Goal: Task Accomplishment & Management: Use online tool/utility

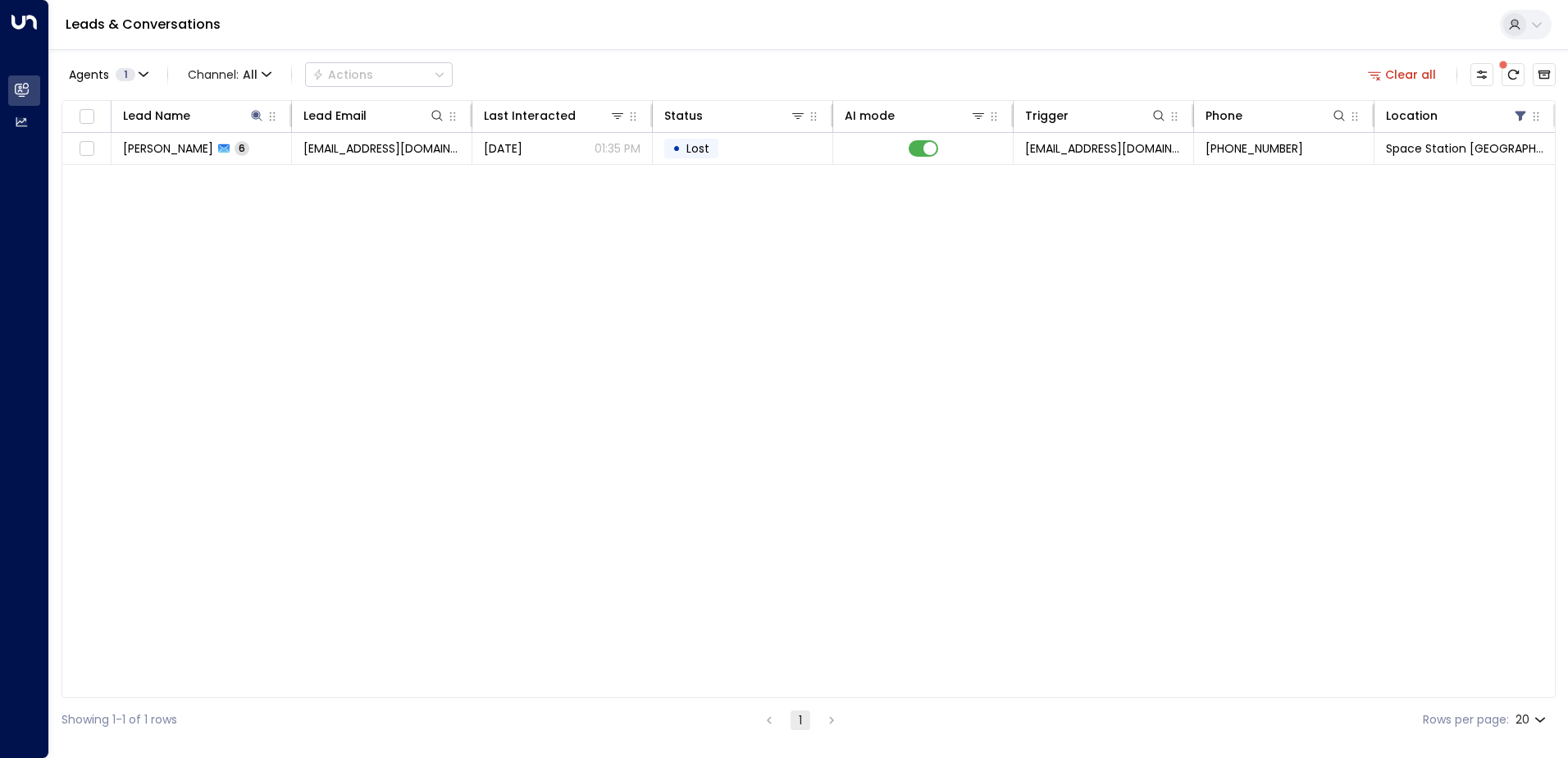
click at [252, 117] on icon at bounding box center [256, 115] width 13 height 13
click at [361, 174] on icon "button" at bounding box center [360, 175] width 11 height 11
click at [271, 172] on input "text" at bounding box center [257, 175] width 227 height 30
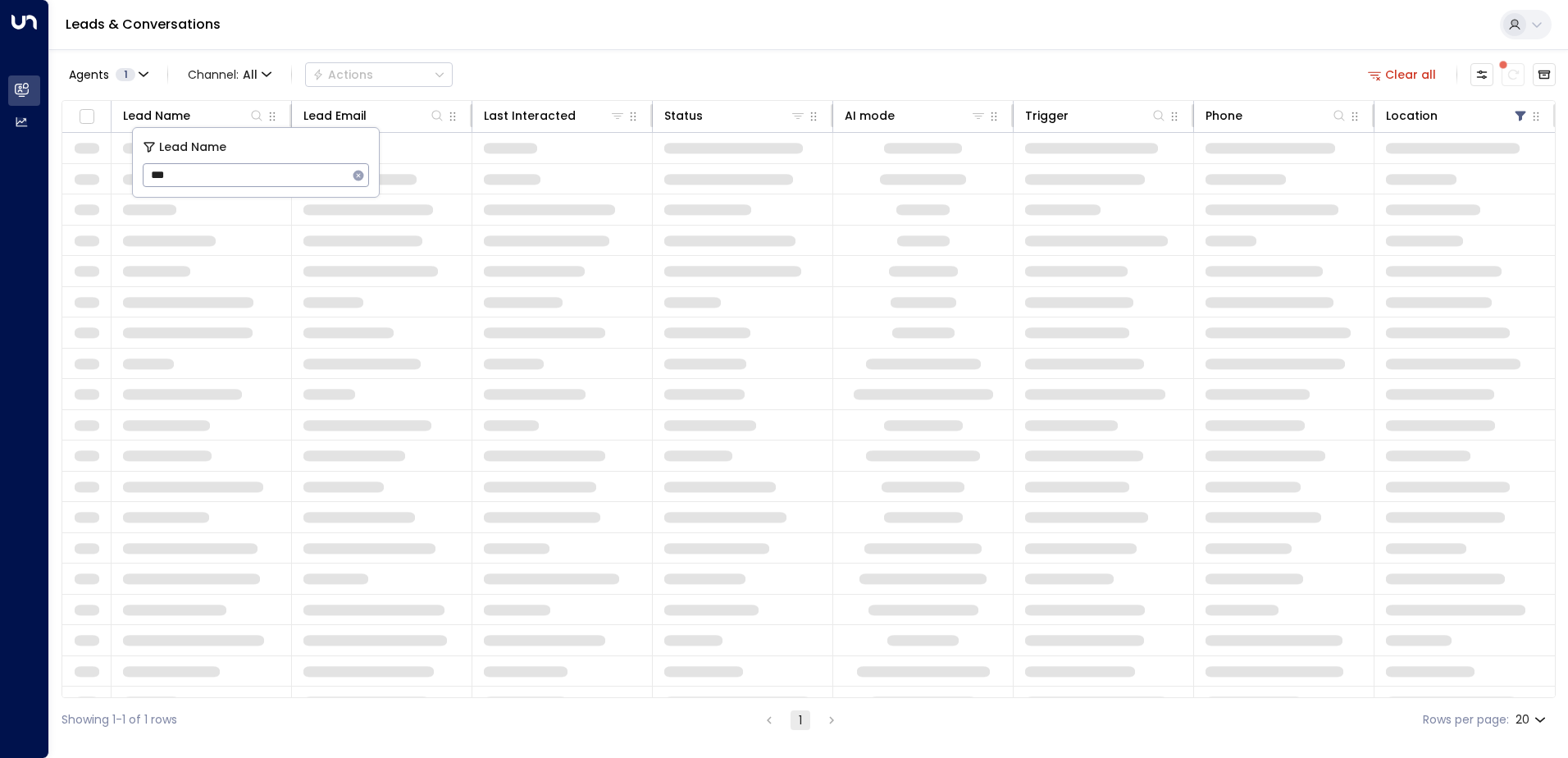
type input "****"
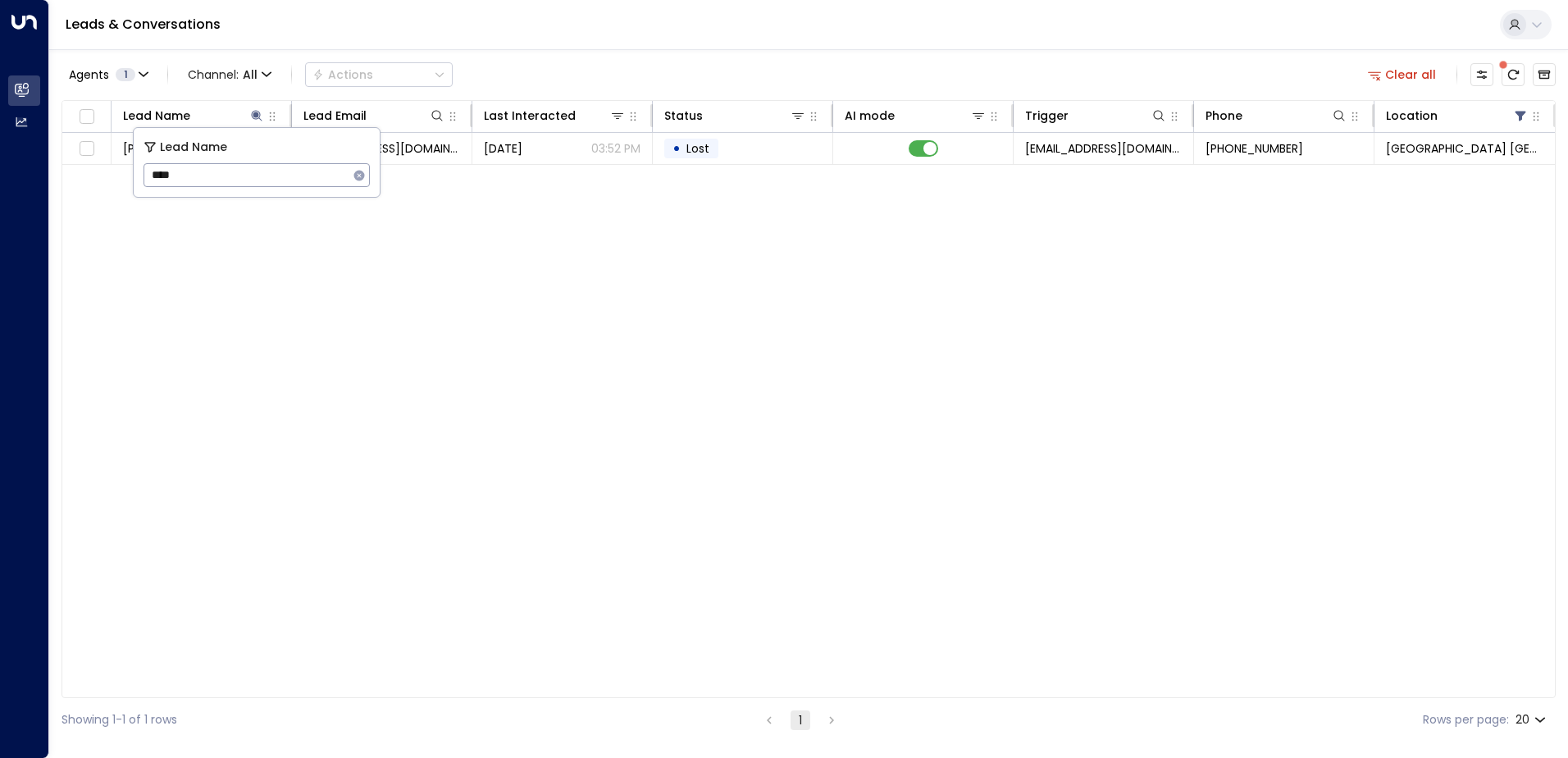
click at [582, 69] on div "Agents 1 Channel: All Actions Clear all" at bounding box center [808, 74] width 1494 height 34
click at [255, 118] on icon at bounding box center [256, 115] width 13 height 13
click at [260, 117] on icon at bounding box center [256, 115] width 13 height 13
click at [363, 175] on icon "button" at bounding box center [360, 175] width 11 height 11
click at [301, 174] on input "text" at bounding box center [257, 175] width 227 height 30
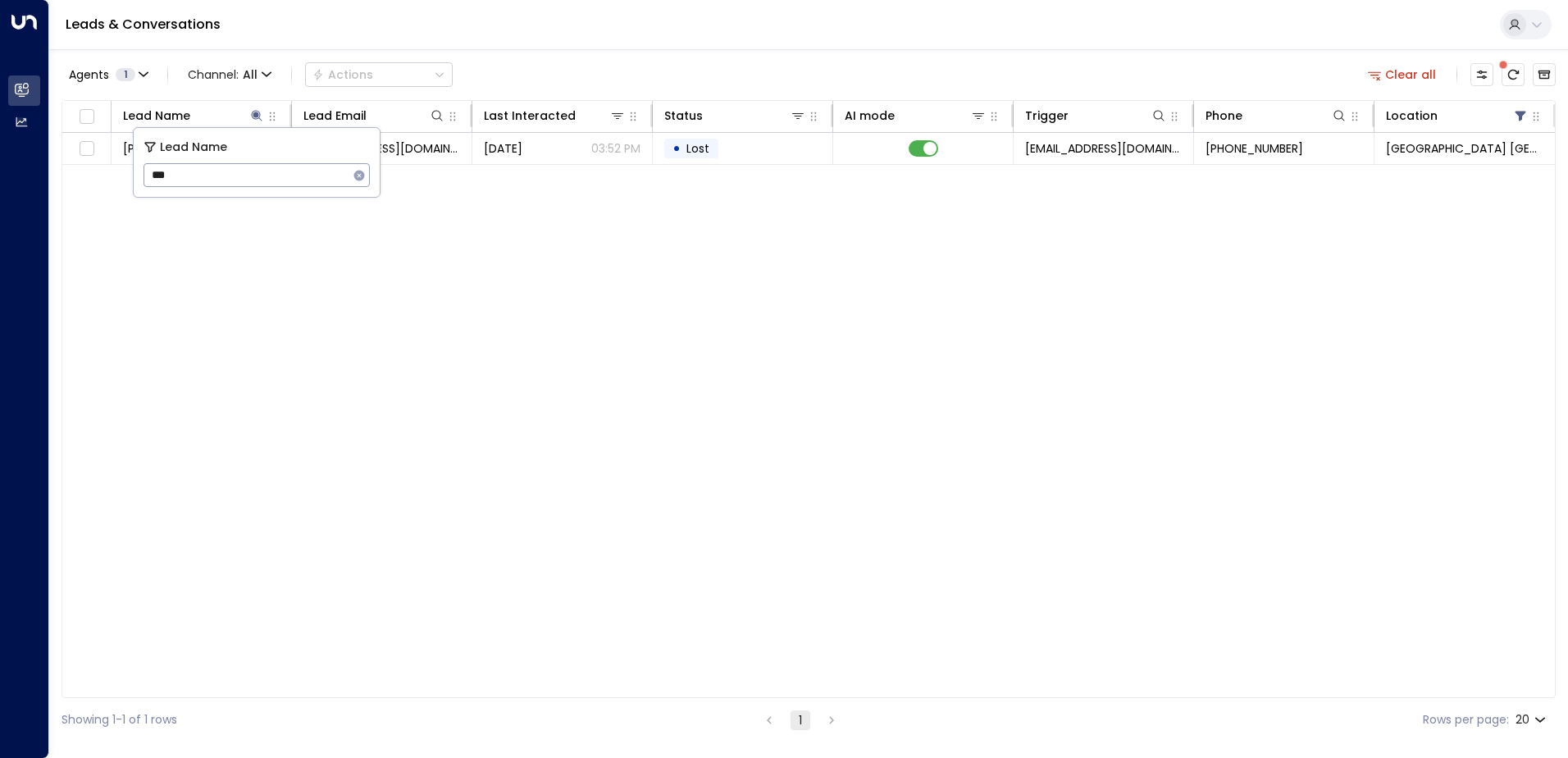
type input "****"
click at [632, 74] on div "Agents 1 Channel: All Actions Clear all" at bounding box center [808, 74] width 1494 height 34
